Goal: Use online tool/utility: Utilize a website feature to perform a specific function

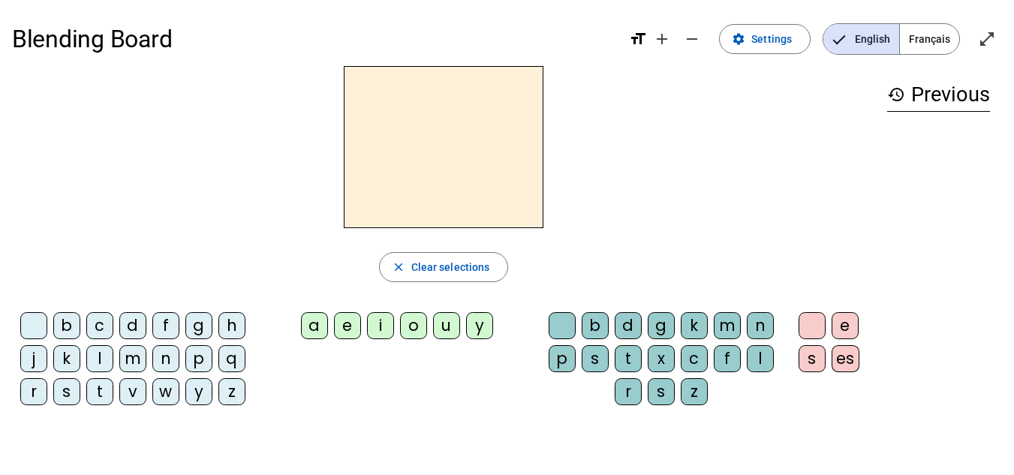
click at [931, 38] on span "Français" at bounding box center [929, 39] width 59 height 30
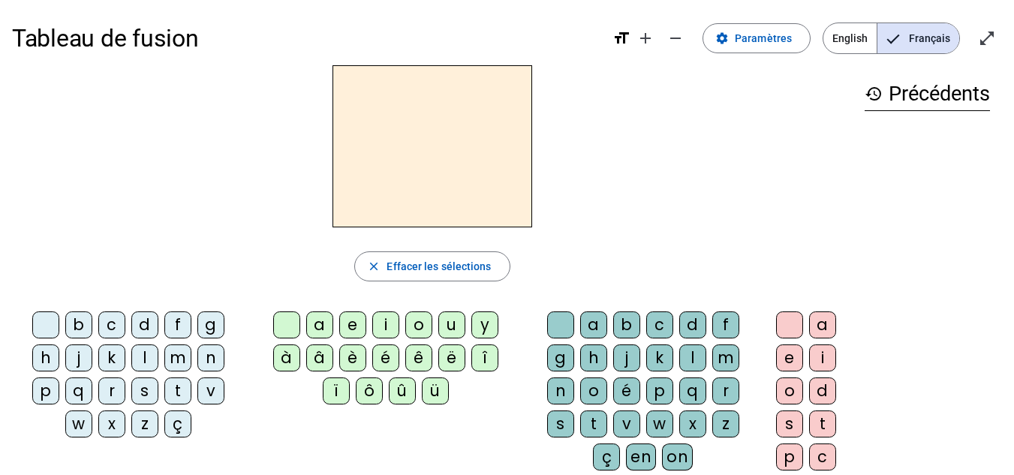
scroll to position [14, 0]
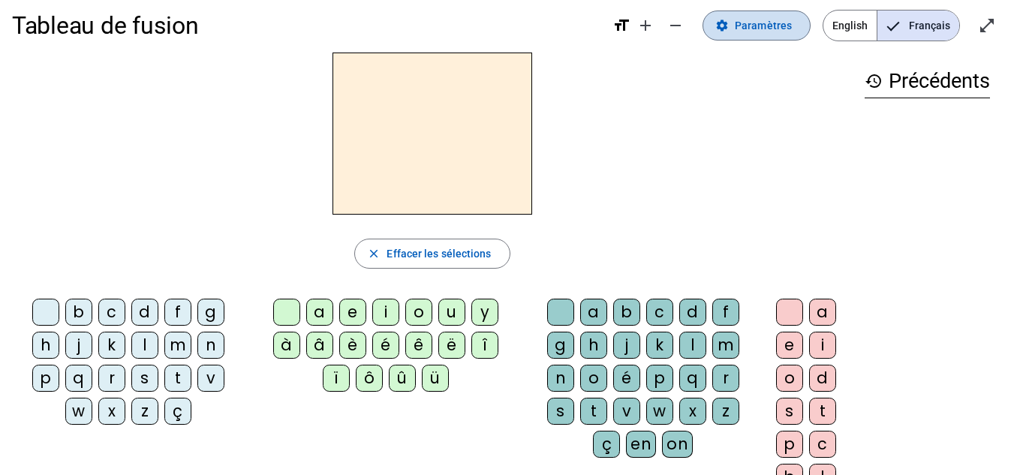
click at [750, 23] on span "Paramètres" at bounding box center [762, 26] width 57 height 18
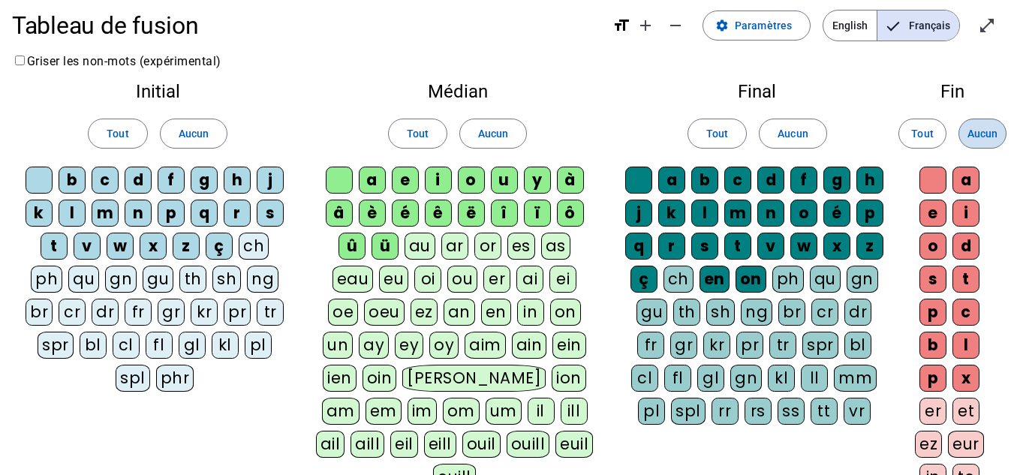
click at [991, 124] on span at bounding box center [982, 134] width 47 height 36
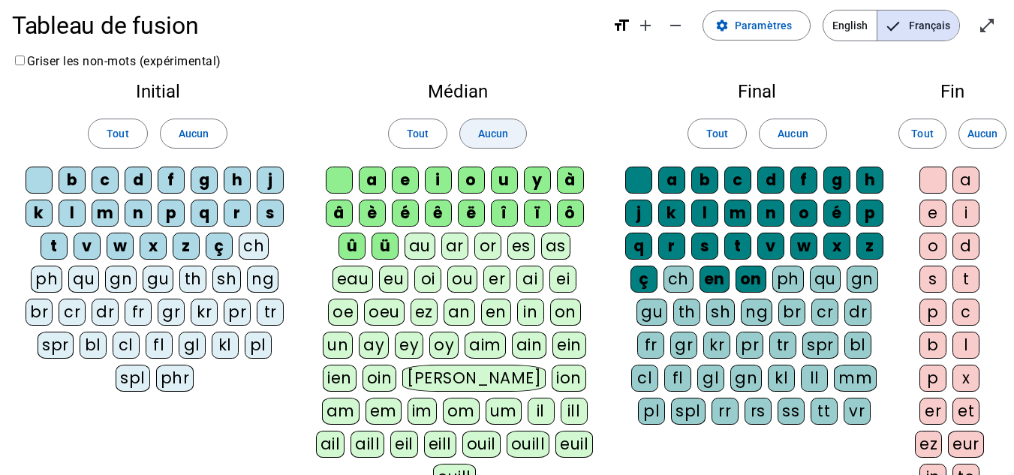
click at [489, 128] on span "Aucun" at bounding box center [493, 134] width 30 height 18
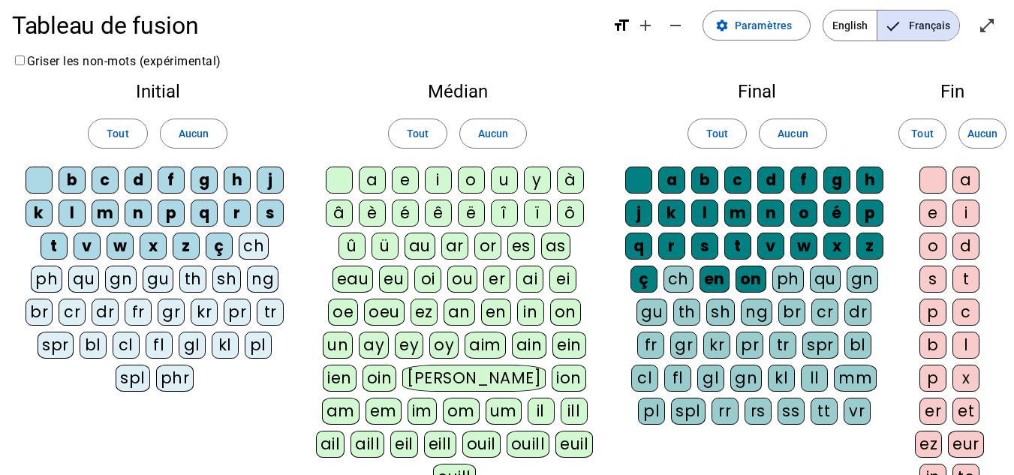
click at [159, 246] on div "x" at bounding box center [153, 246] width 27 height 27
click at [129, 245] on div "w" at bounding box center [120, 246] width 27 height 27
click at [186, 245] on div "z" at bounding box center [186, 246] width 27 height 27
click at [227, 246] on div "ç" at bounding box center [219, 246] width 27 height 27
click at [756, 270] on div "on" at bounding box center [750, 279] width 31 height 27
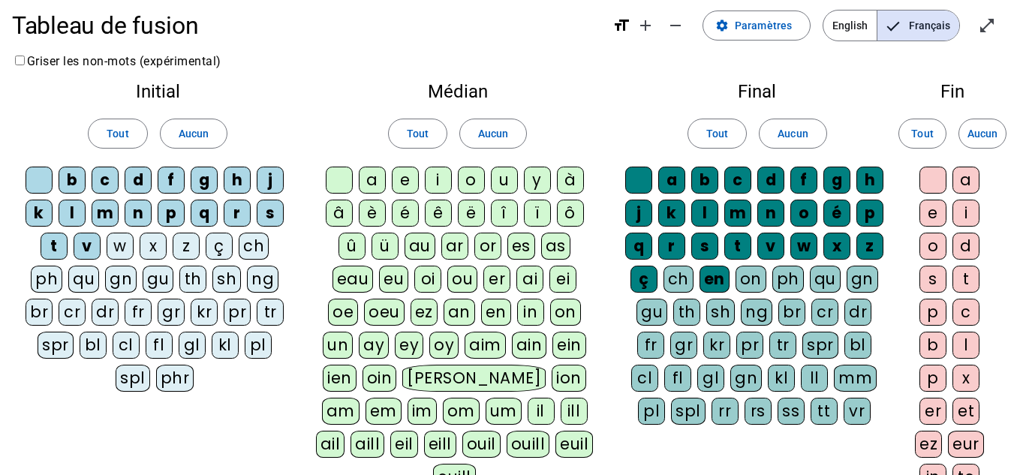
click at [722, 272] on div "en" at bounding box center [714, 279] width 30 height 27
click at [657, 272] on div "ç" at bounding box center [643, 279] width 27 height 27
click at [873, 239] on div "z" at bounding box center [869, 246] width 27 height 27
click at [835, 241] on div "x" at bounding box center [836, 246] width 27 height 27
click at [642, 240] on div "q" at bounding box center [638, 246] width 27 height 27
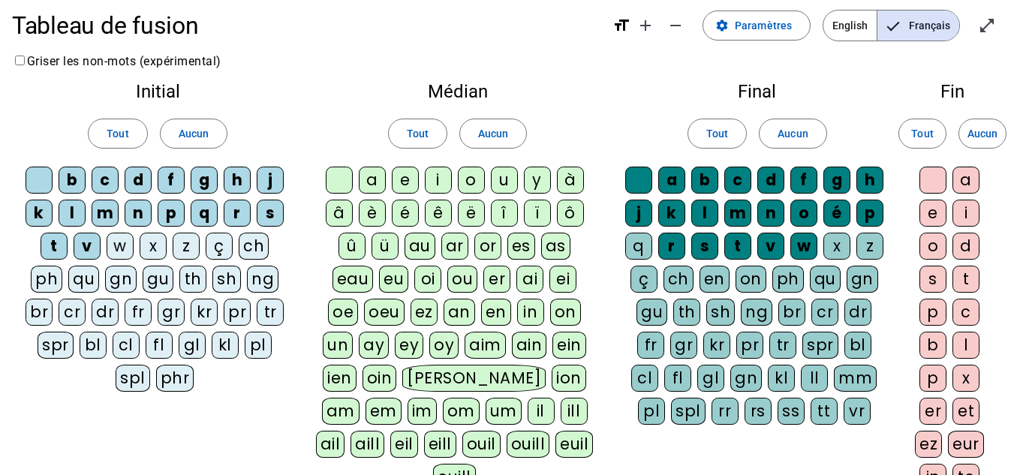
click at [672, 209] on div "k" at bounding box center [671, 213] width 27 height 27
click at [639, 211] on div "j" at bounding box center [638, 213] width 27 height 27
click at [802, 242] on div "w" at bounding box center [803, 246] width 27 height 27
click at [834, 203] on div "é" at bounding box center [836, 213] width 27 height 27
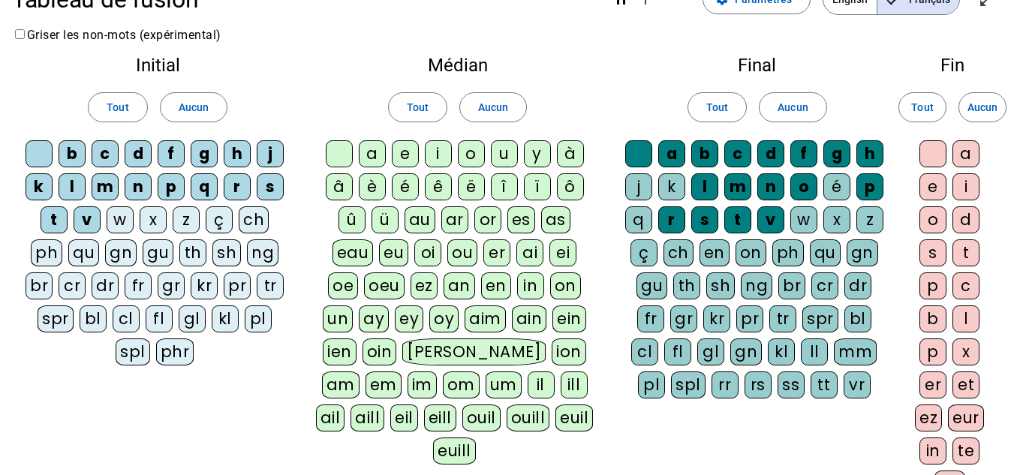
scroll to position [39, 0]
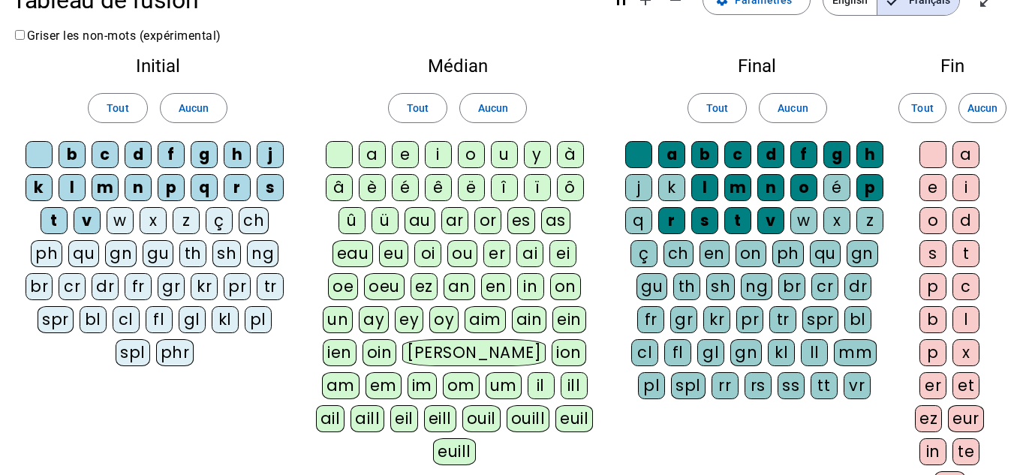
click at [769, 217] on div "v" at bounding box center [770, 220] width 27 height 27
click at [737, 214] on div "t" at bounding box center [737, 220] width 27 height 27
click at [705, 218] on div "s" at bounding box center [704, 220] width 27 height 27
click at [675, 213] on div "r" at bounding box center [671, 220] width 27 height 27
click at [674, 218] on div "r" at bounding box center [671, 220] width 27 height 27
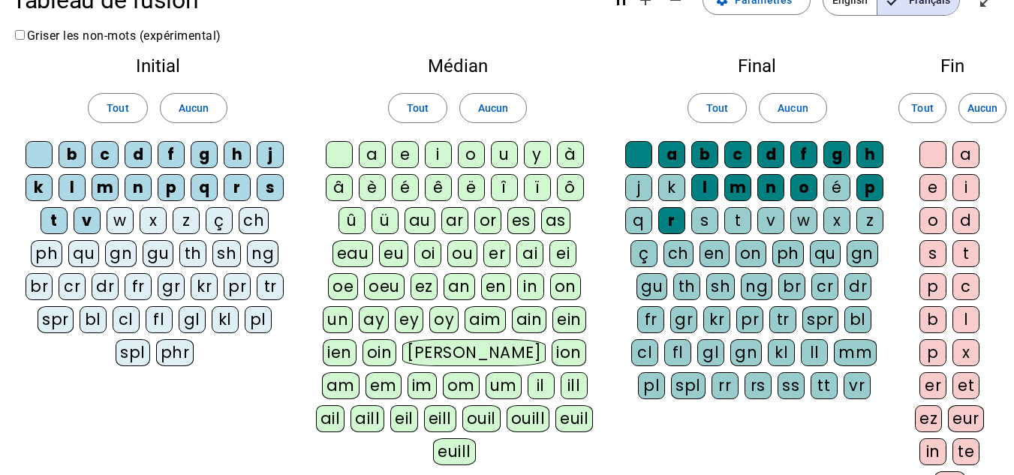
click at [871, 181] on div "p" at bounding box center [869, 187] width 27 height 27
click at [772, 186] on div "n" at bounding box center [770, 187] width 27 height 27
click at [738, 185] on div "m" at bounding box center [737, 187] width 27 height 27
click at [705, 149] on div "b" at bounding box center [704, 154] width 27 height 27
click at [774, 155] on div "d" at bounding box center [770, 154] width 27 height 27
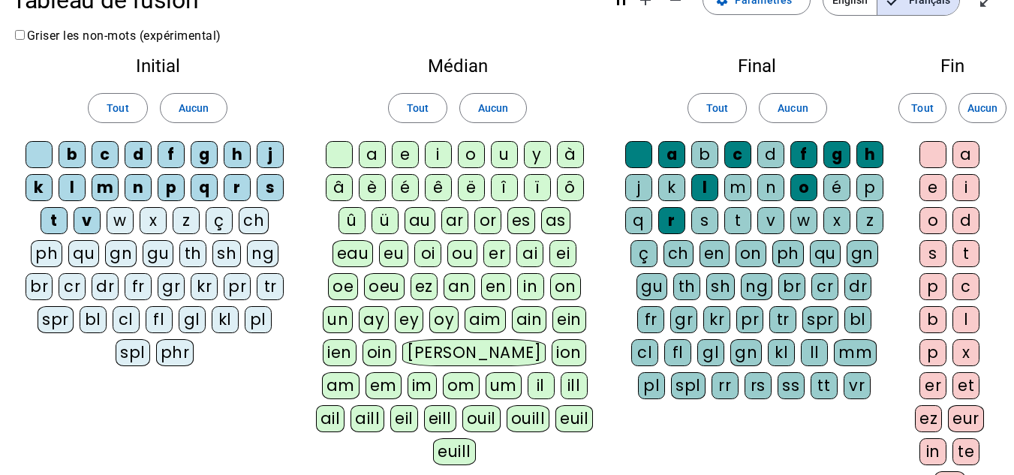
click at [808, 149] on div "f" at bounding box center [803, 154] width 27 height 27
click at [839, 152] on div "g" at bounding box center [836, 154] width 27 height 27
click at [794, 103] on span "Aucun" at bounding box center [792, 108] width 30 height 18
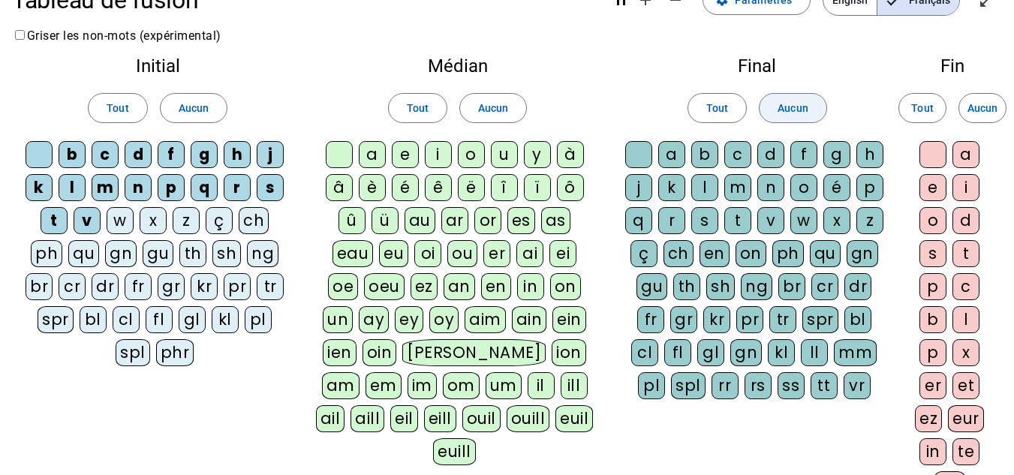
click at [423, 108] on span "Tout" at bounding box center [418, 108] width 22 height 18
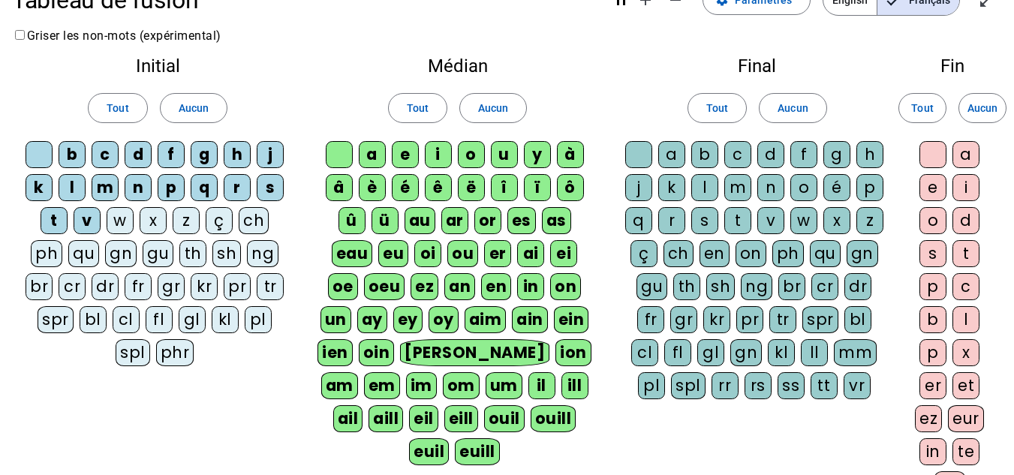
click at [537, 154] on div "y" at bounding box center [537, 154] width 27 height 27
click at [573, 151] on div "à" at bounding box center [570, 154] width 27 height 27
click at [566, 186] on div "ô" at bounding box center [570, 187] width 27 height 27
click at [535, 185] on div "ï" at bounding box center [537, 187] width 27 height 27
click at [500, 188] on div "î" at bounding box center [504, 187] width 27 height 27
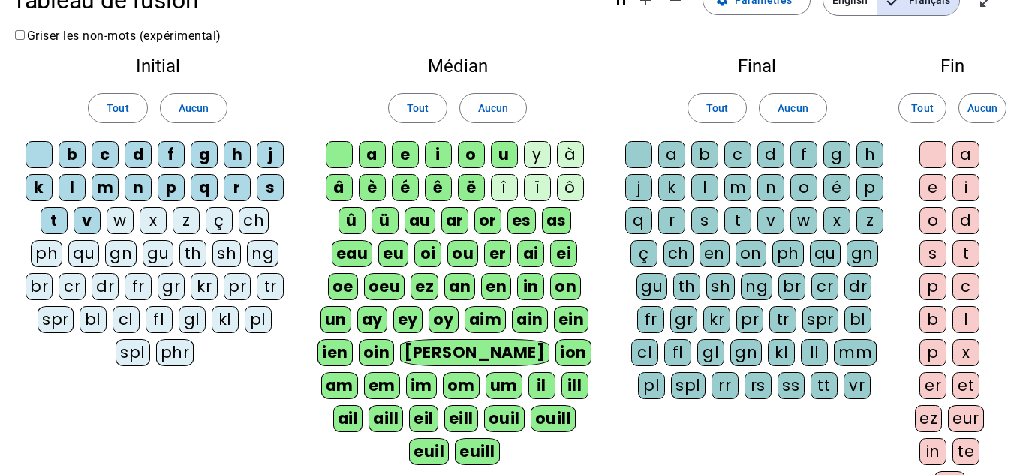
click at [466, 186] on div "ë" at bounding box center [471, 187] width 27 height 27
click at [434, 187] on div "ê" at bounding box center [438, 187] width 27 height 27
click at [405, 185] on div "é" at bounding box center [405, 187] width 27 height 27
click at [371, 188] on div "è" at bounding box center [372, 187] width 27 height 27
click at [347, 184] on div "â" at bounding box center [339, 187] width 27 height 27
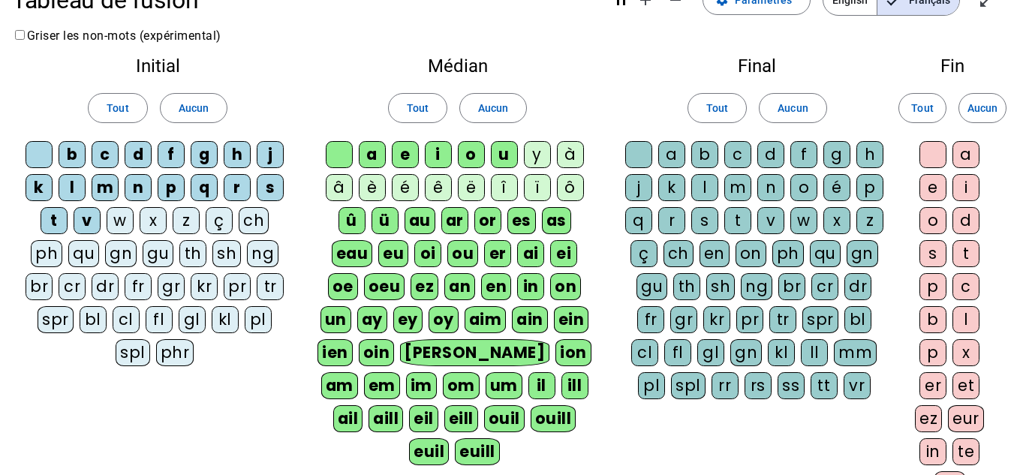
click at [356, 215] on div "û" at bounding box center [351, 220] width 27 height 27
click at [385, 218] on div "ü" at bounding box center [384, 220] width 27 height 27
click at [416, 216] on div "au" at bounding box center [419, 220] width 31 height 27
click at [443, 216] on div "ar" at bounding box center [454, 220] width 27 height 27
click at [485, 217] on div "or" at bounding box center [487, 220] width 27 height 27
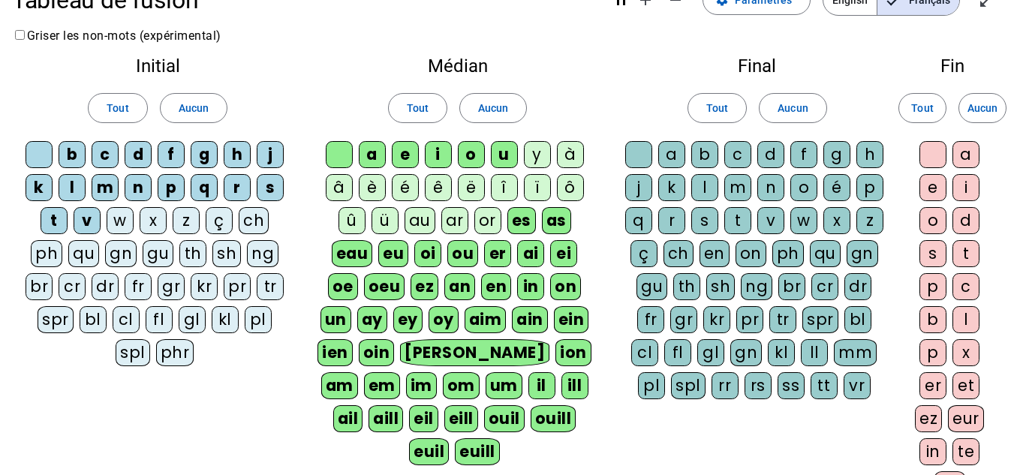
click at [518, 217] on div "es" at bounding box center [521, 220] width 29 height 27
click at [552, 217] on div "as" at bounding box center [555, 220] width 29 height 27
click at [358, 273] on div "oe" at bounding box center [343, 286] width 30 height 27
click at [550, 250] on div "ei" at bounding box center [563, 253] width 27 height 27
click at [373, 240] on div "eau" at bounding box center [352, 253] width 41 height 27
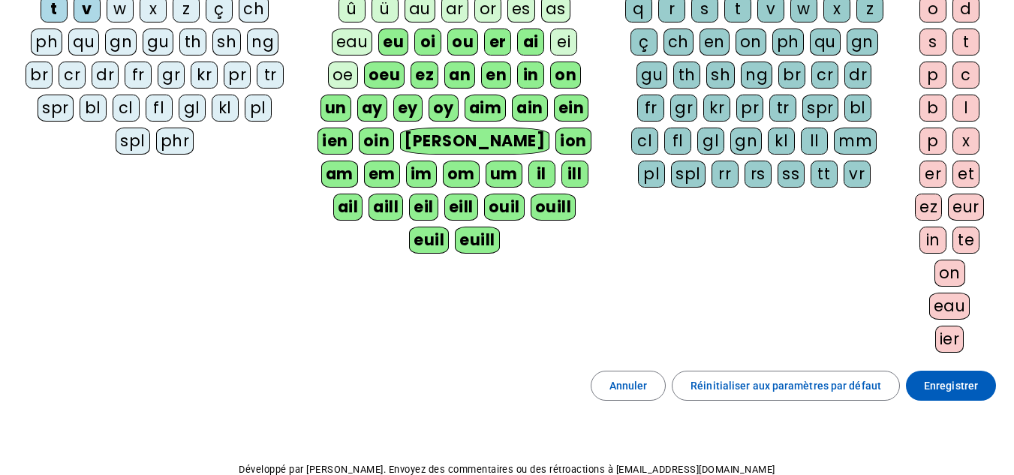
scroll to position [261, 0]
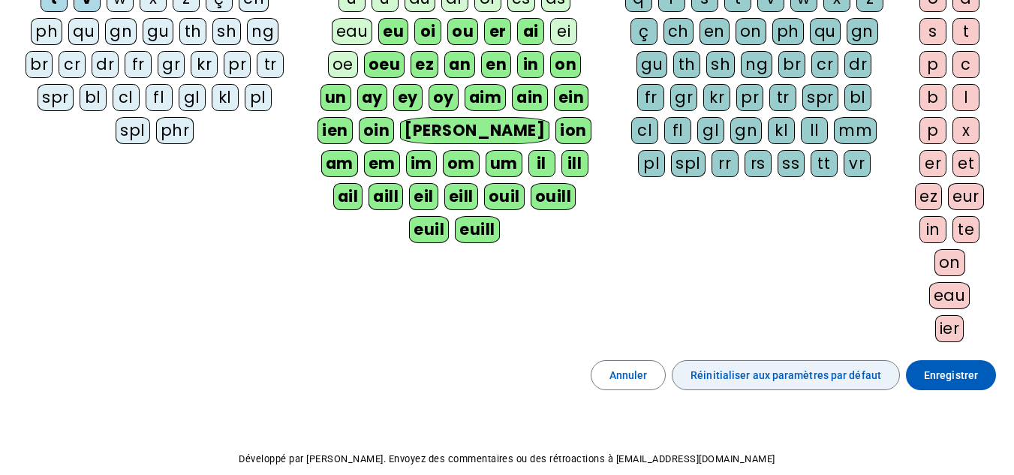
click at [822, 367] on span "Réinitialiser aux paramètres par défaut" at bounding box center [785, 375] width 191 height 18
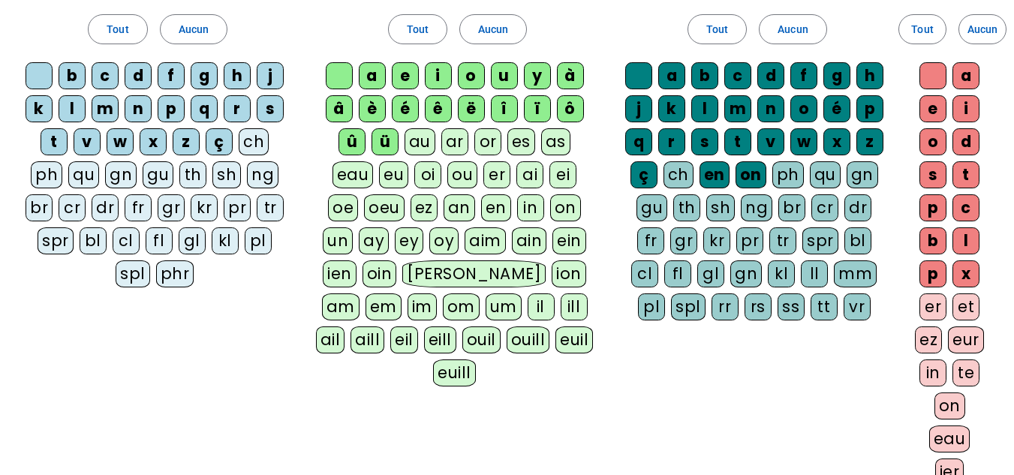
scroll to position [133, 0]
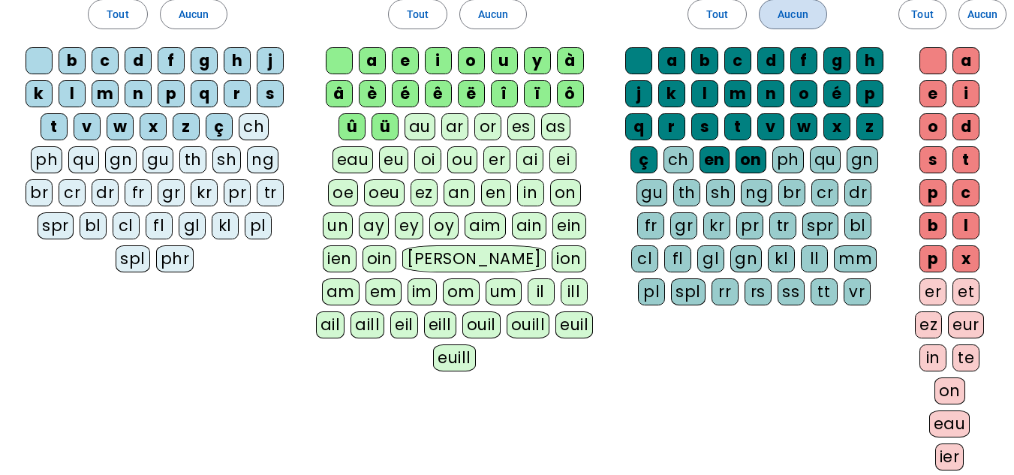
click at [782, 12] on span "Aucun" at bounding box center [792, 14] width 30 height 18
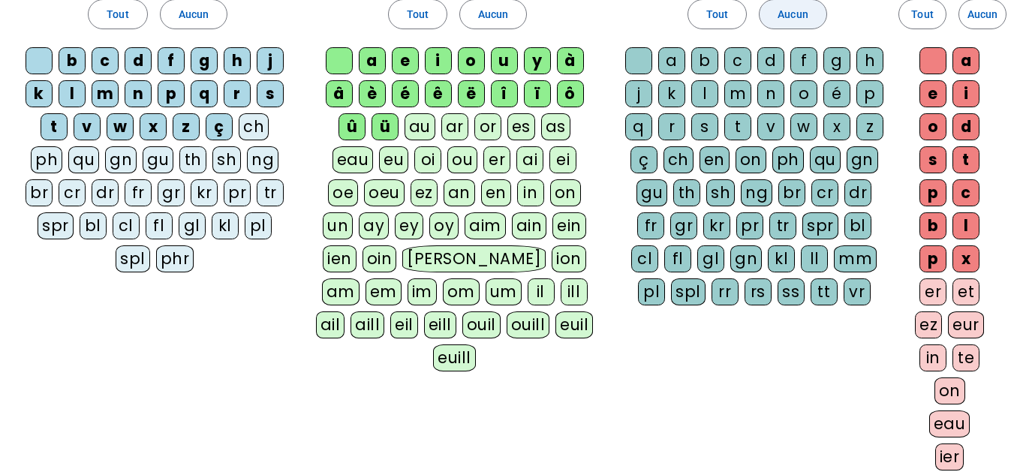
click at [969, 14] on span "Aucun" at bounding box center [982, 14] width 30 height 18
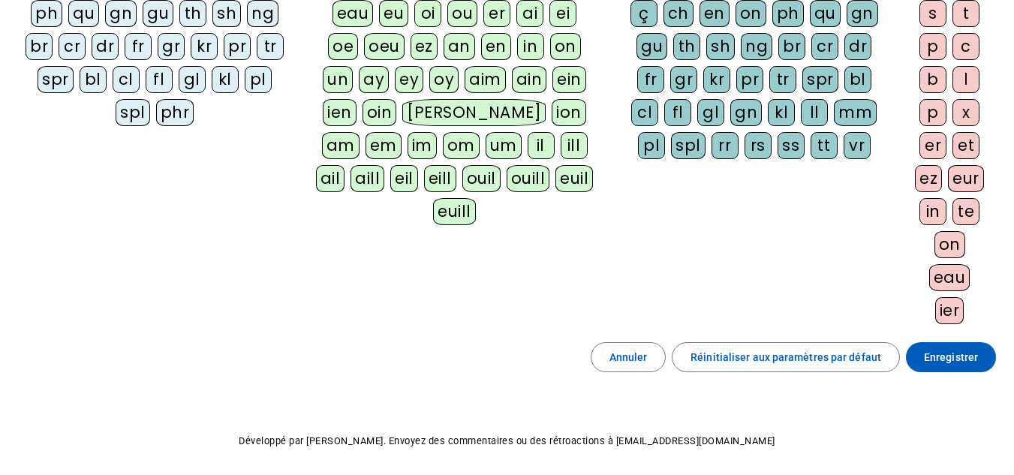
click at [933, 347] on span at bounding box center [951, 357] width 90 height 36
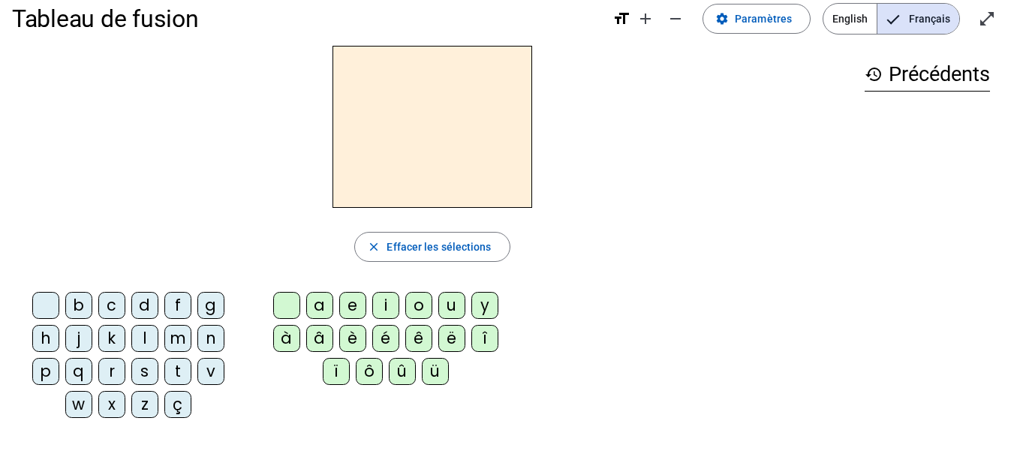
scroll to position [21, 0]
click at [146, 335] on div "l" at bounding box center [144, 337] width 27 height 27
click at [320, 297] on div "a" at bounding box center [319, 304] width 27 height 27
click at [451, 302] on div "u" at bounding box center [451, 304] width 27 height 27
click at [186, 330] on div "m" at bounding box center [177, 337] width 27 height 27
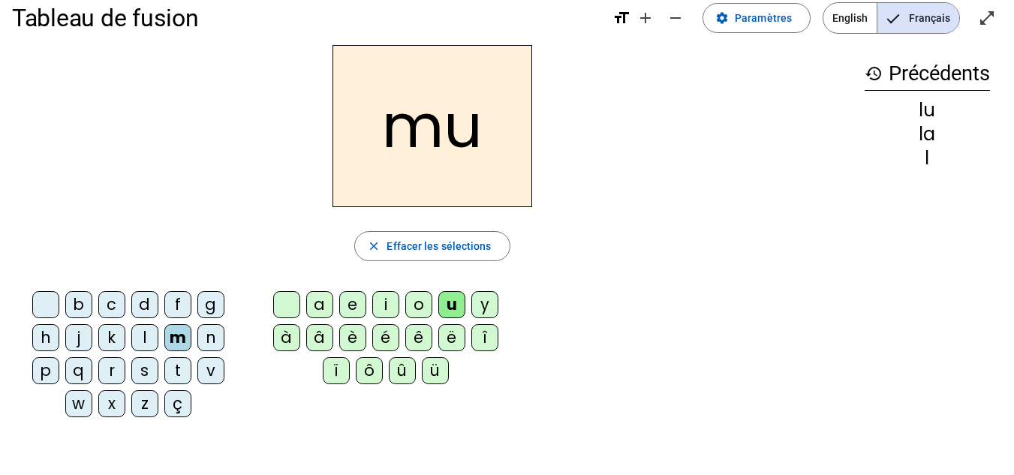
click at [332, 296] on div "a" at bounding box center [319, 304] width 27 height 27
click at [389, 299] on div "i" at bounding box center [385, 304] width 27 height 27
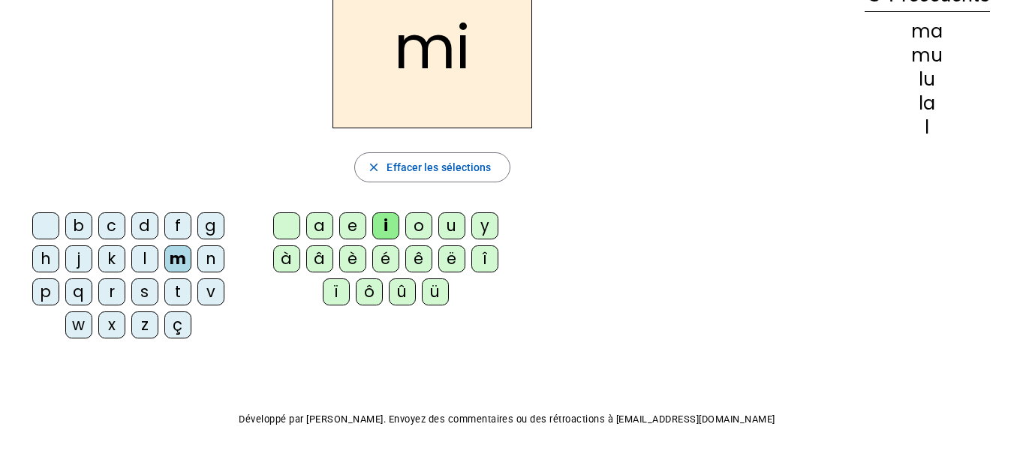
scroll to position [65, 0]
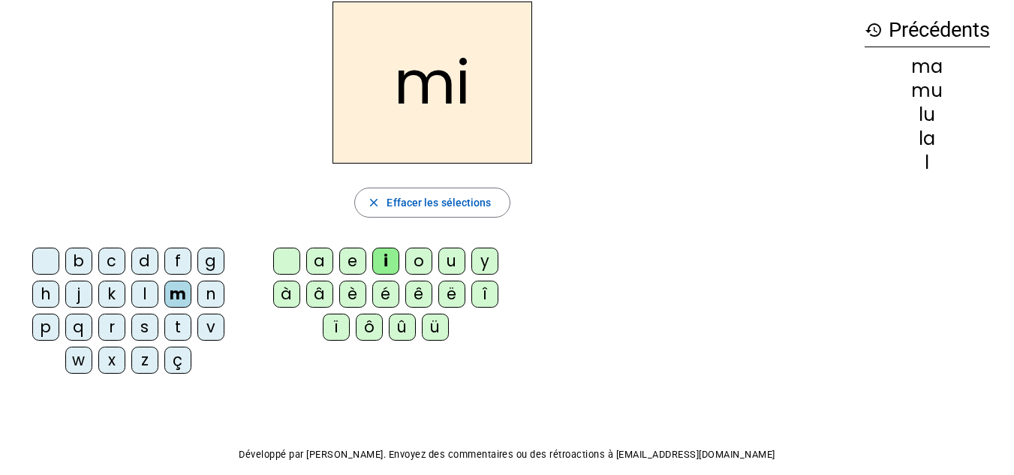
click at [431, 205] on span "Effacer les sélections" at bounding box center [438, 203] width 104 height 18
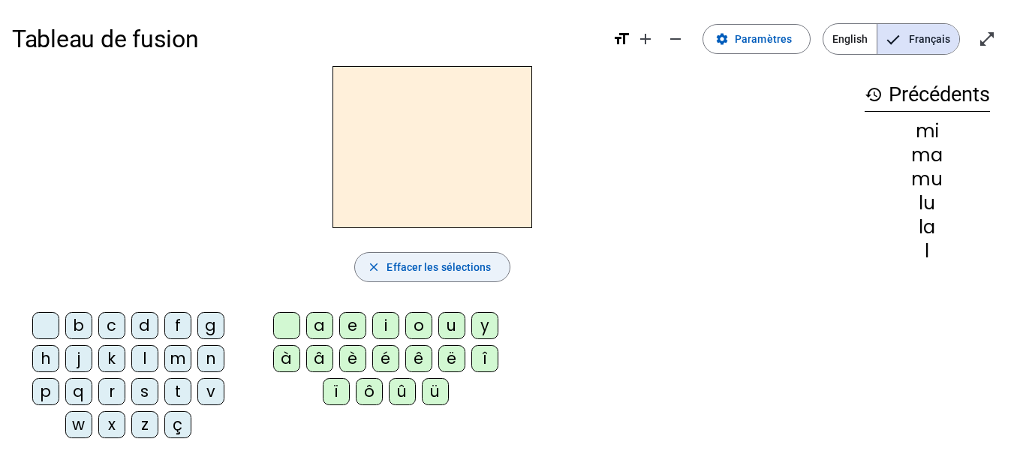
scroll to position [1, 0]
click at [679, 42] on mat-icon "remove" at bounding box center [675, 38] width 18 height 18
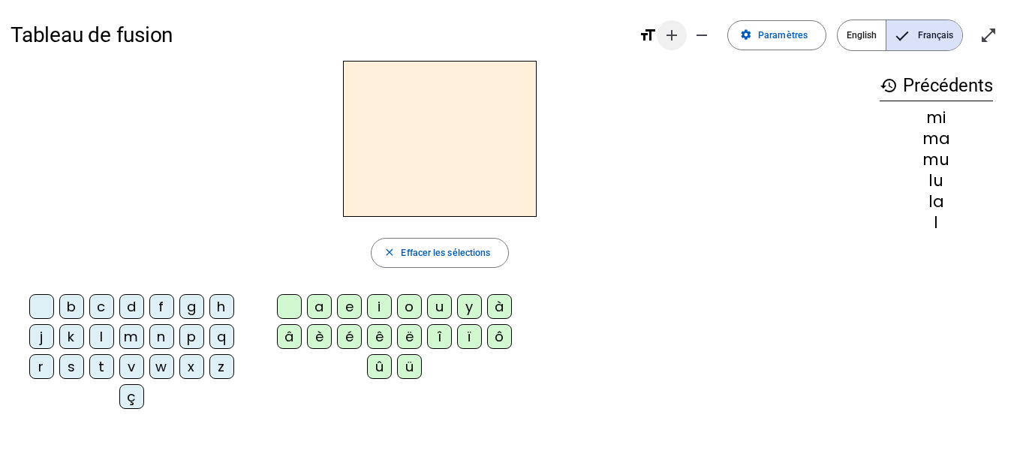
click at [679, 42] on mat-icon "add" at bounding box center [671, 35] width 18 height 18
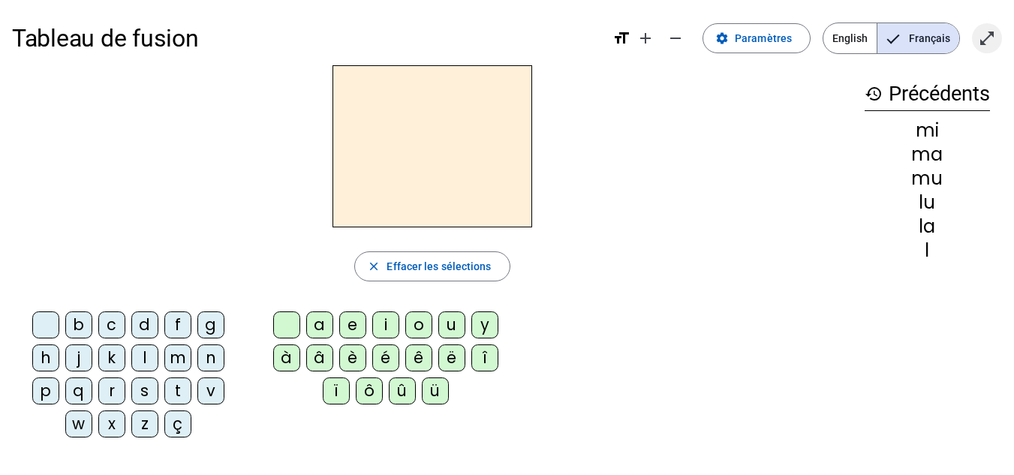
click at [981, 34] on mat-icon "open_in_full" at bounding box center [987, 38] width 18 height 18
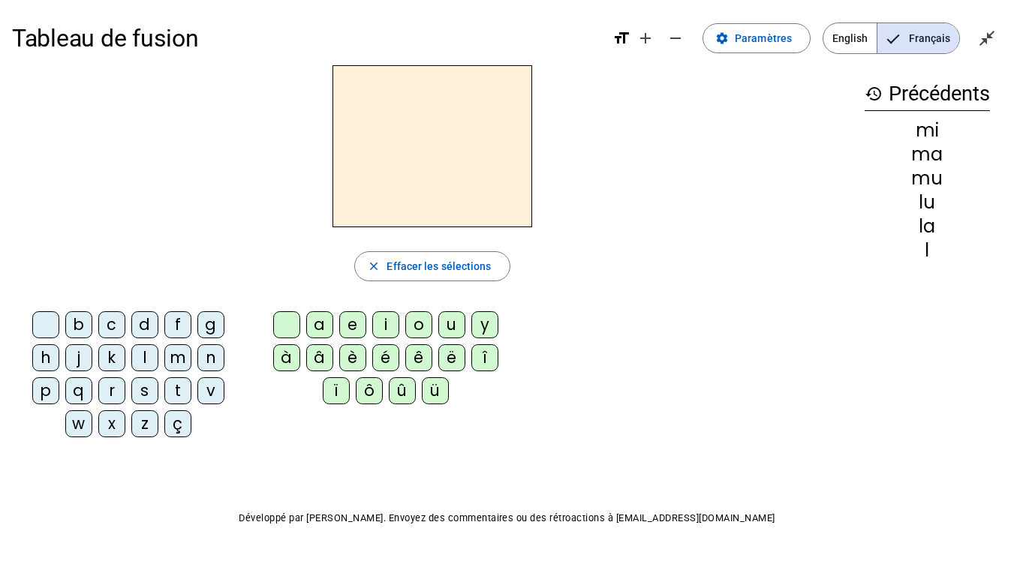
click at [929, 203] on div "lu" at bounding box center [926, 203] width 125 height 18
click at [936, 206] on div "lu" at bounding box center [926, 203] width 125 height 18
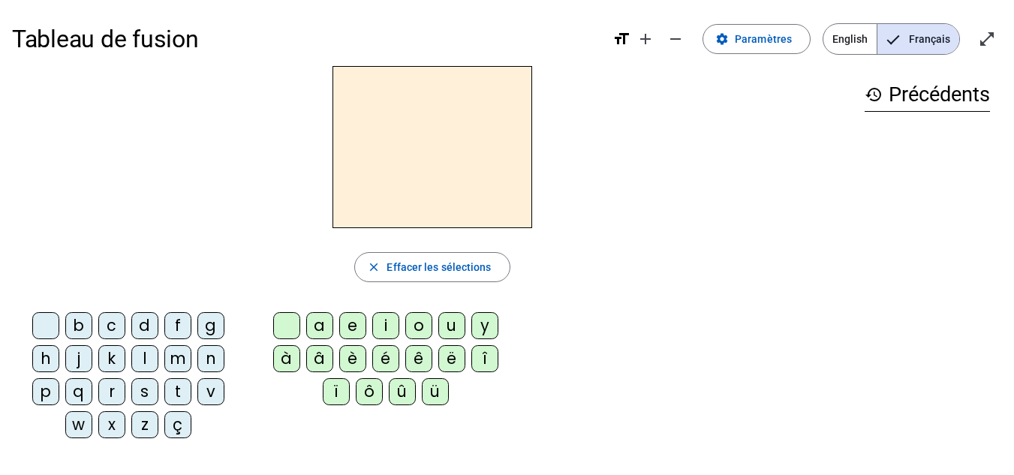
scroll to position [1, 0]
